Goal: Task Accomplishment & Management: Manage account settings

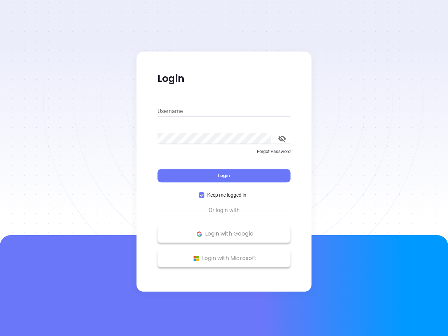
click at [224, 168] on div "Login" at bounding box center [223, 172] width 133 height 22
click at [224, 111] on input "Username" at bounding box center [223, 111] width 133 height 11
click at [282, 139] on icon "toggle password visibility" at bounding box center [282, 138] width 8 height 7
click at [224, 176] on span "Login" at bounding box center [224, 175] width 12 height 6
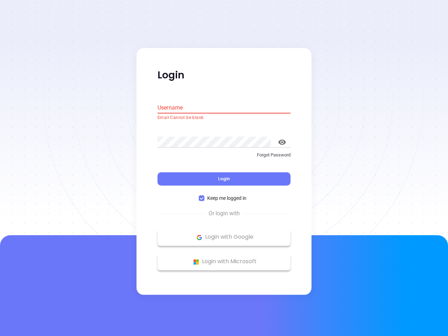
click at [224, 195] on span "Keep me logged in" at bounding box center [226, 199] width 45 height 8
click at [204, 196] on input "Keep me logged in" at bounding box center [202, 199] width 6 height 6
checkbox input "false"
click at [224, 234] on p "Login with Google" at bounding box center [224, 237] width 126 height 10
click at [224, 258] on p "Login with Microsoft" at bounding box center [224, 261] width 126 height 10
